Goal: Task Accomplishment & Management: Manage account settings

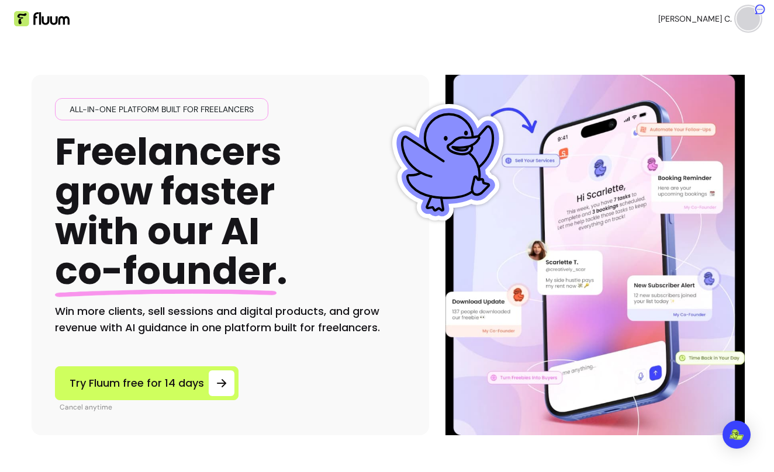
click at [682, 19] on span "[PERSON_NAME] C." at bounding box center [695, 19] width 74 height 12
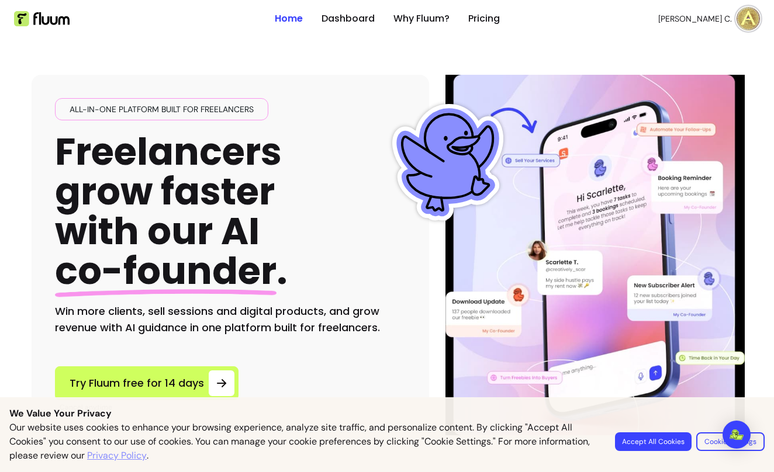
click at [705, 18] on span "[PERSON_NAME] C." at bounding box center [695, 19] width 74 height 12
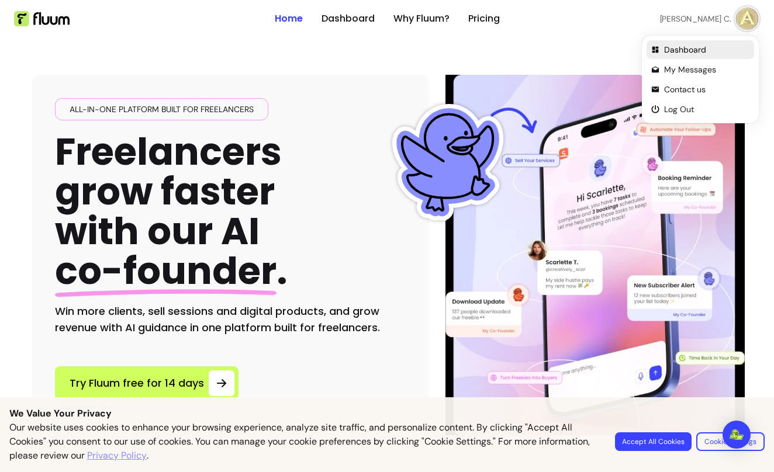
click at [673, 53] on span "Dashboard" at bounding box center [706, 50] width 85 height 12
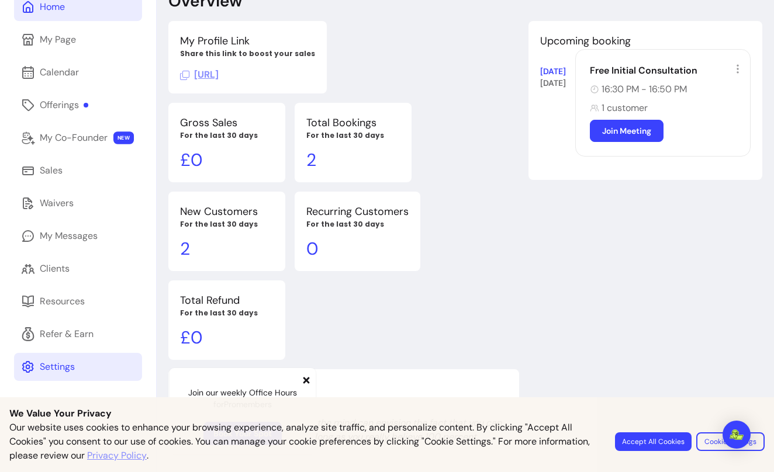
click at [53, 372] on div "Settings" at bounding box center [57, 367] width 35 height 14
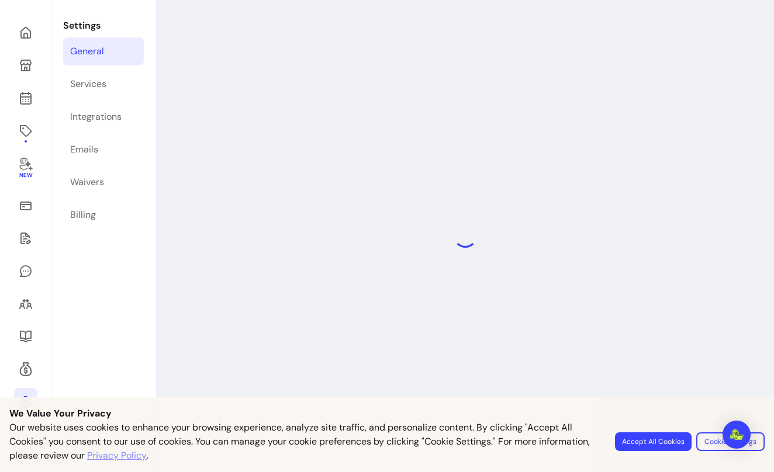
scroll to position [40, 0]
select select "**********"
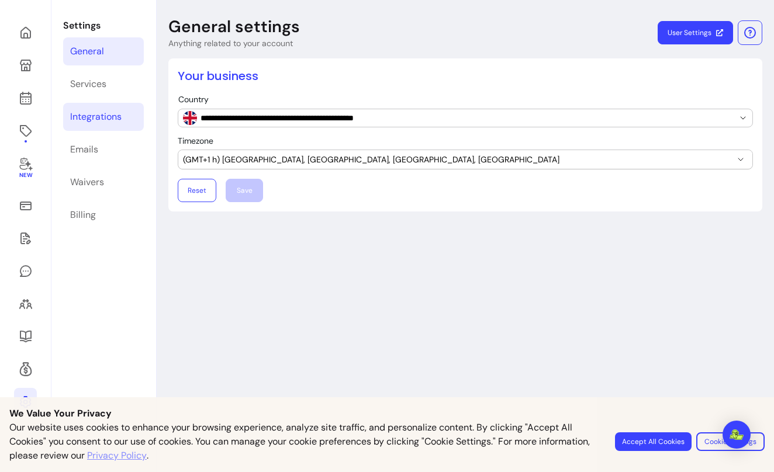
click at [89, 111] on div "Integrations" at bounding box center [95, 117] width 51 height 14
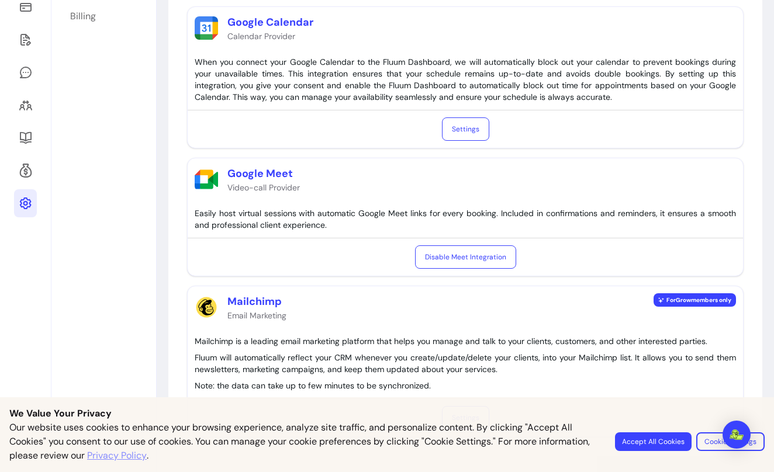
scroll to position [238, 0]
click at [271, 178] on p "Google Meet" at bounding box center [263, 173] width 72 height 16
click at [713, 443] on button "Cookie Settings" at bounding box center [730, 441] width 68 height 19
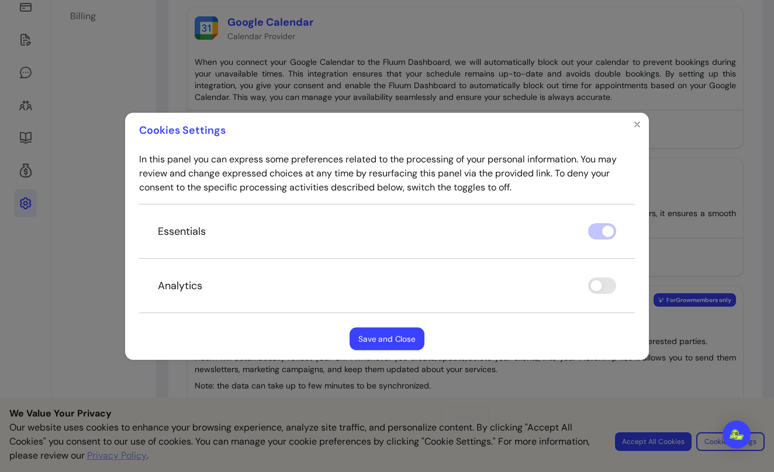
click at [379, 340] on button "Save and Close" at bounding box center [386, 338] width 75 height 23
